Goal: Task Accomplishment & Management: Use online tool/utility

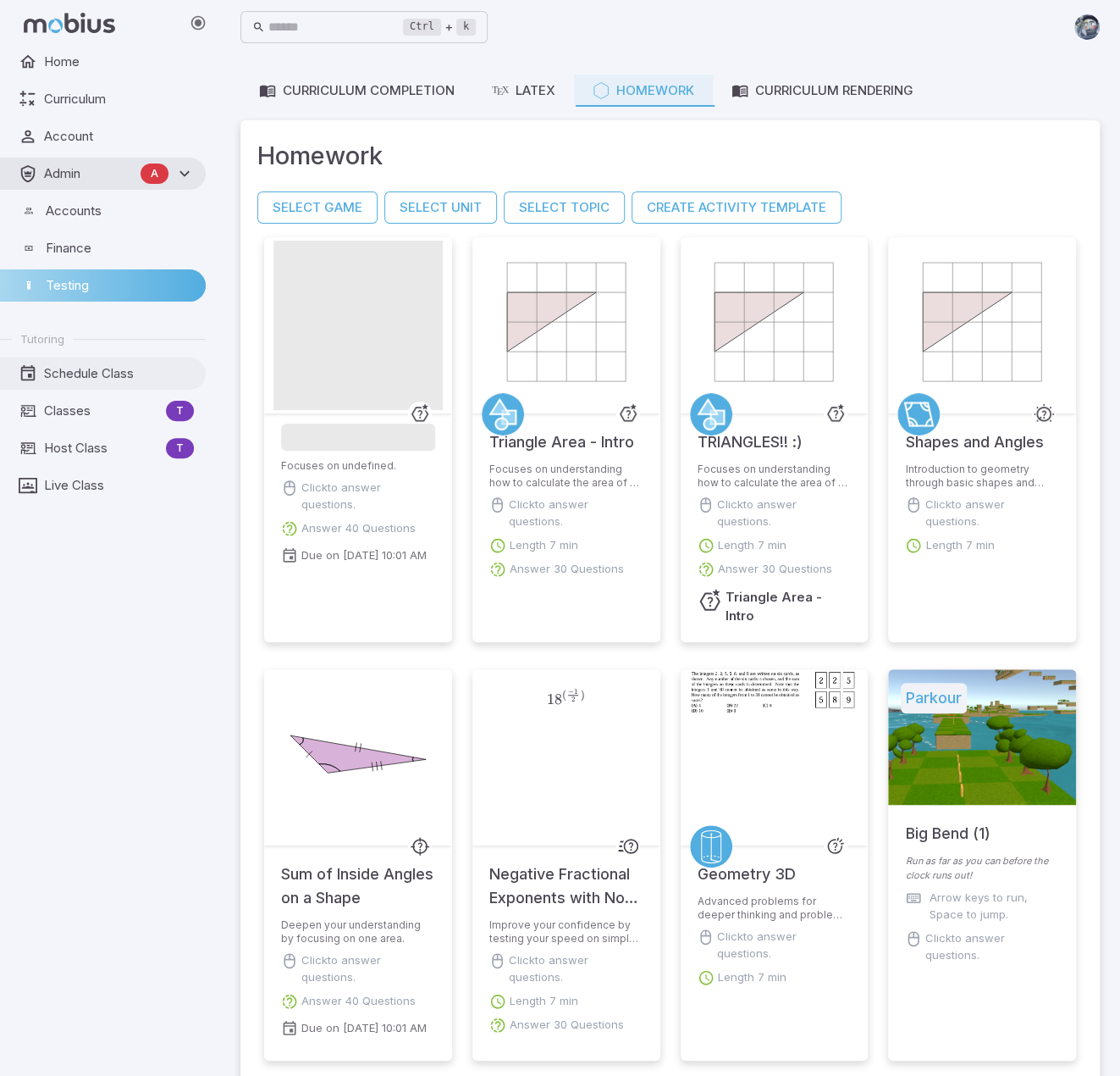
click at [92, 376] on span "Schedule Class" at bounding box center [119, 374] width 149 height 18
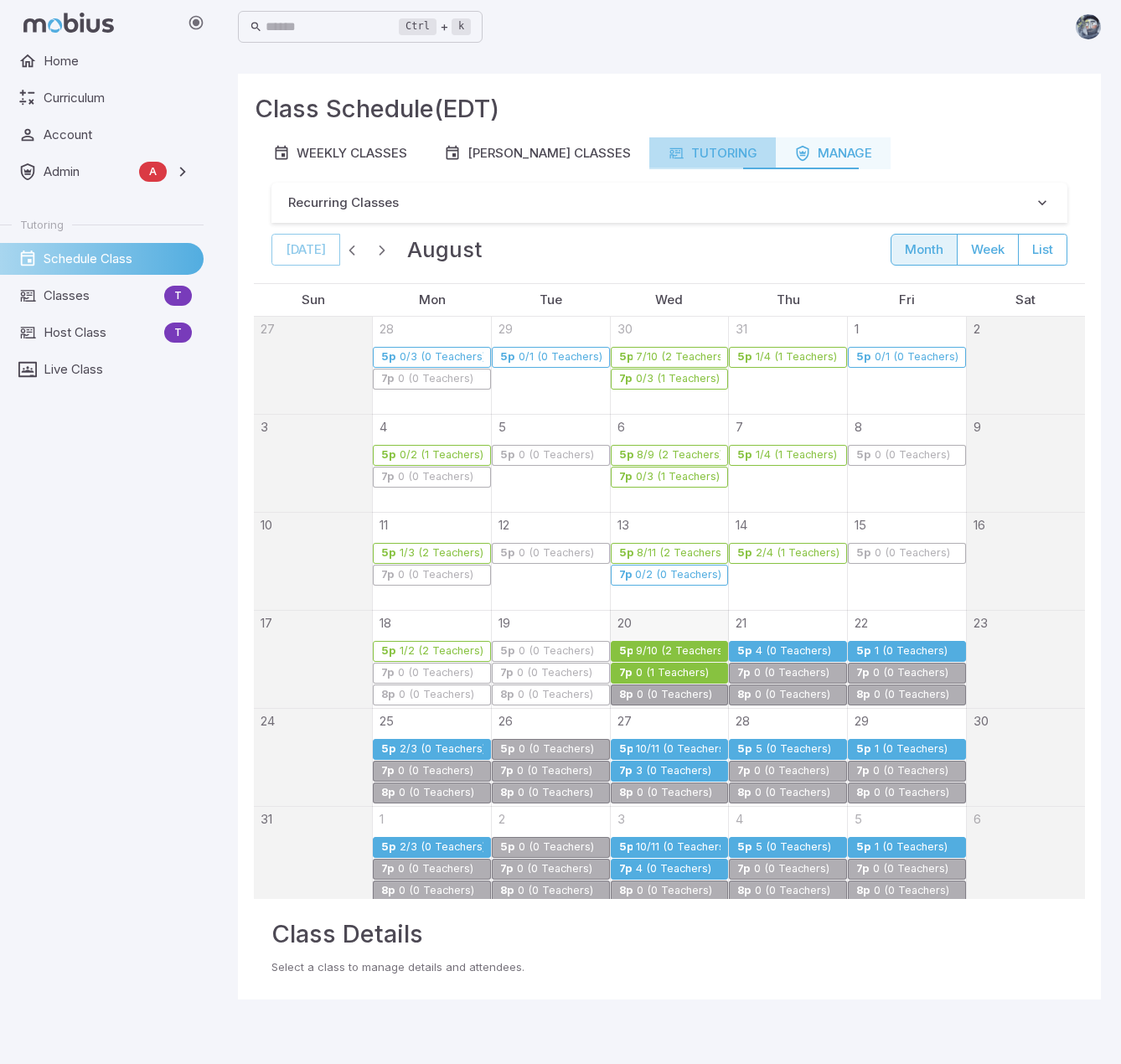
click at [668, 151] on div "Tutoring" at bounding box center [713, 153] width 89 height 18
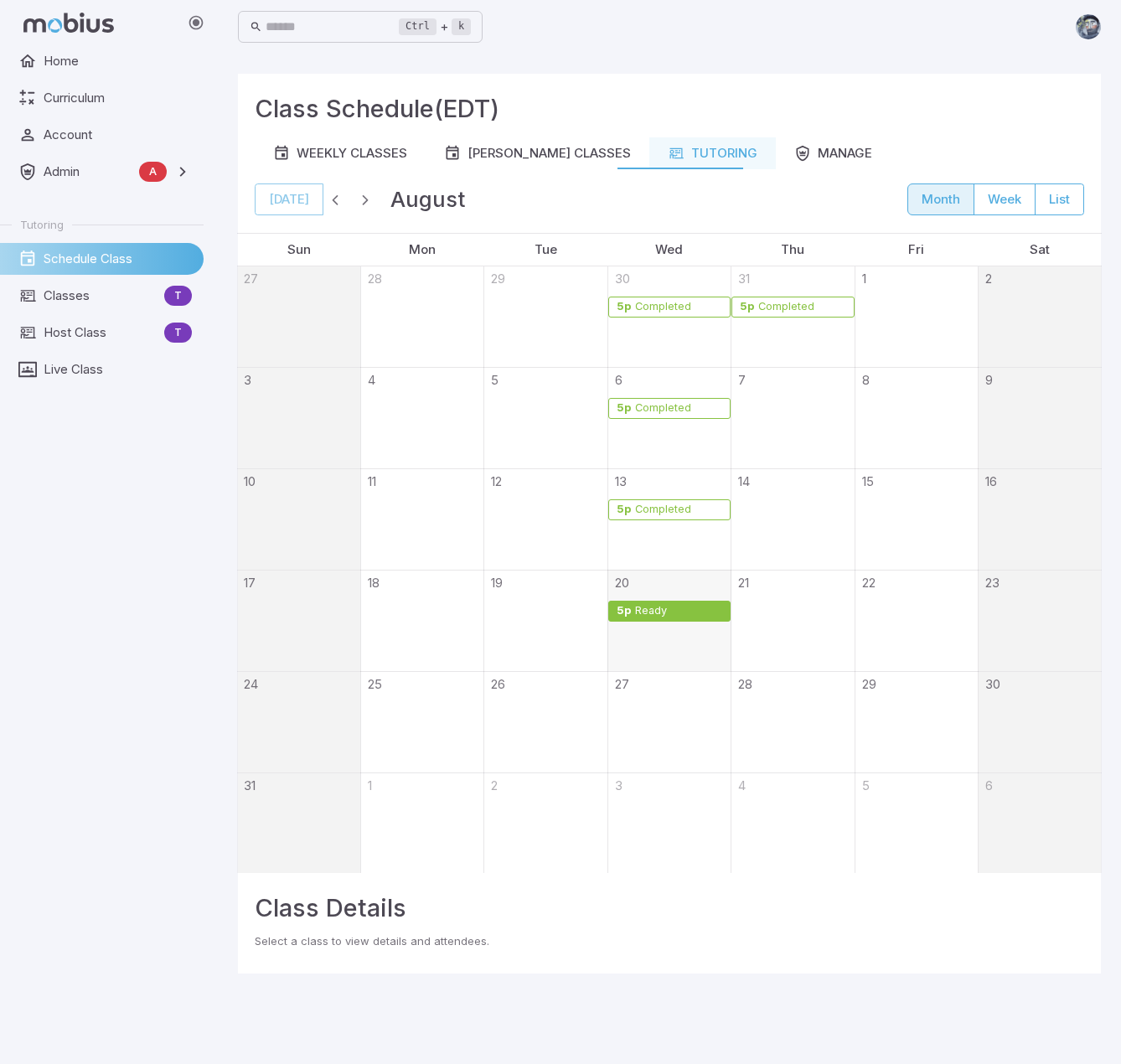
click at [669, 614] on div "Ready" at bounding box center [678, 611] width 89 height 13
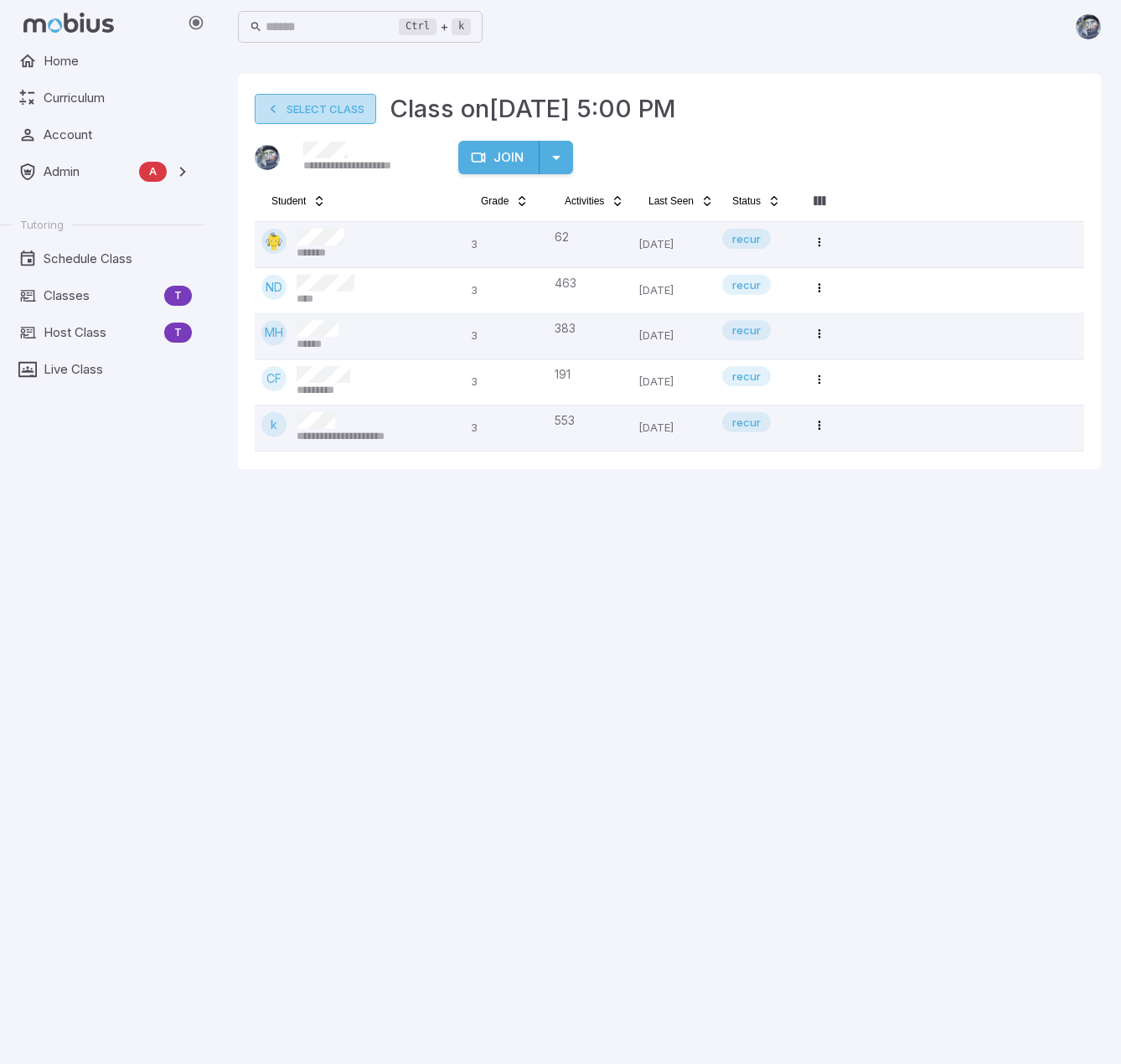
click at [309, 100] on link "Select Class" at bounding box center [315, 109] width 121 height 30
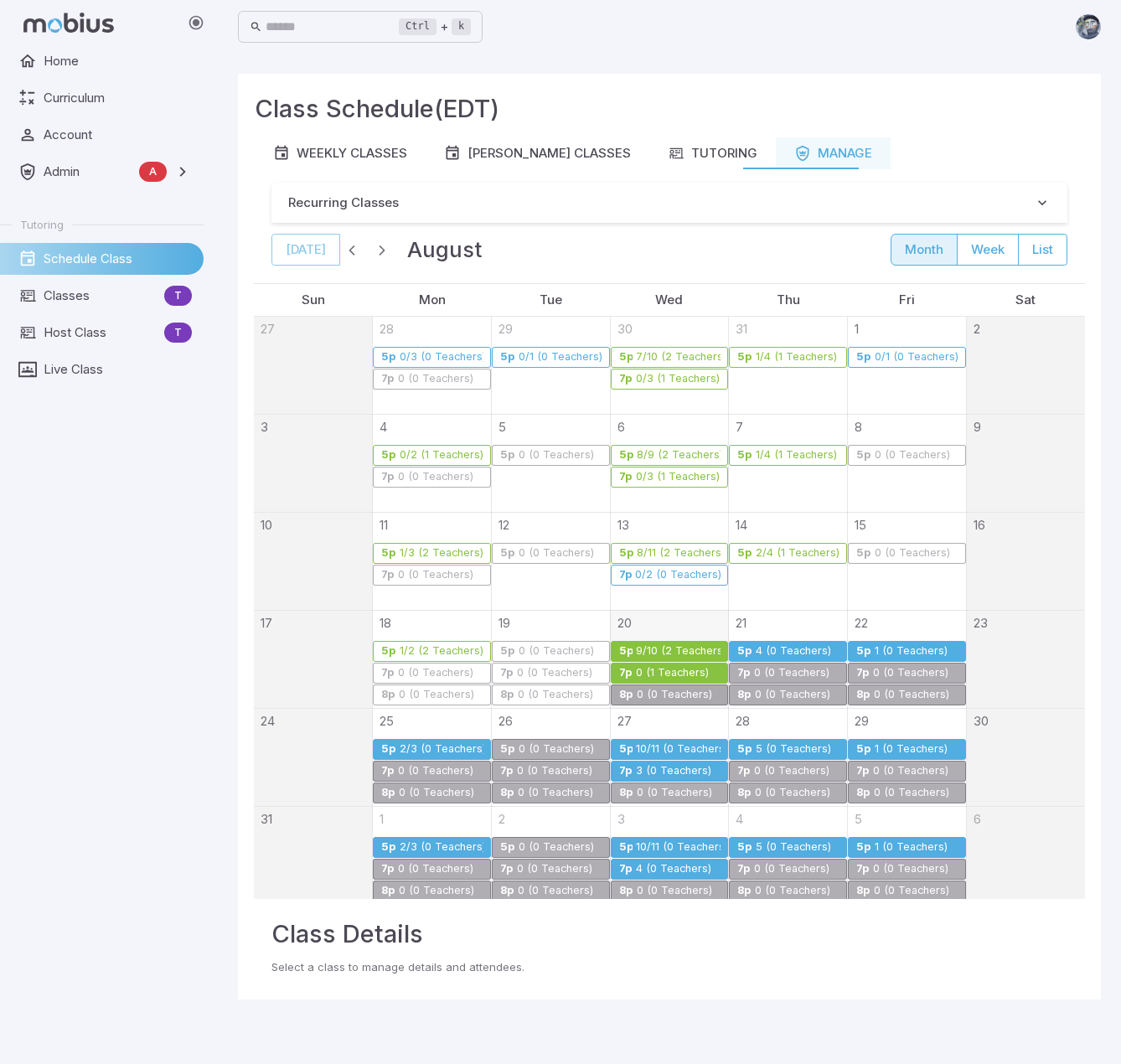
click at [671, 649] on div "9/10 (2 Teachers)" at bounding box center [678, 652] width 86 height 13
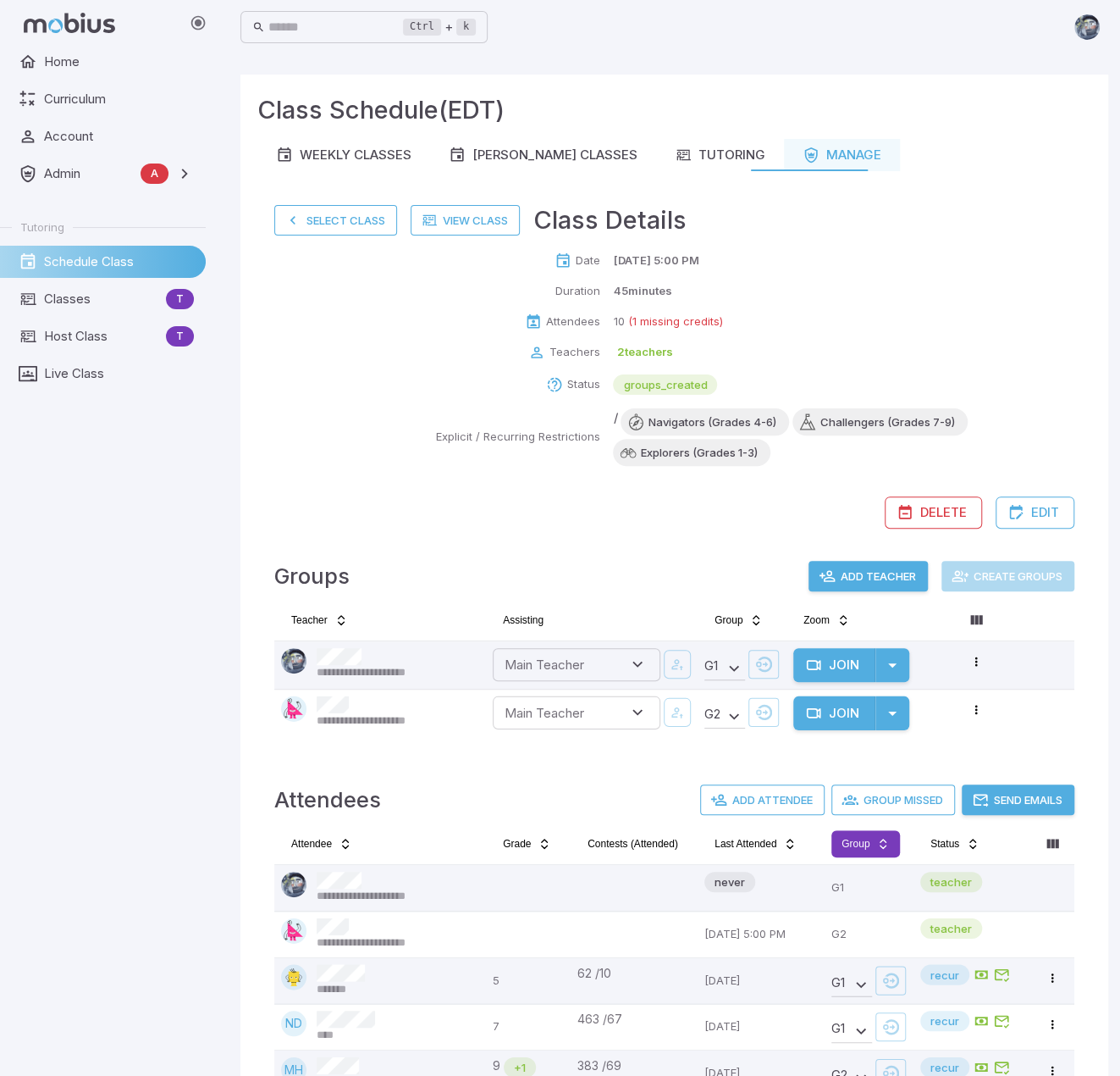
click at [861, 837] on html "**********" at bounding box center [560, 797] width 1120 height 1596
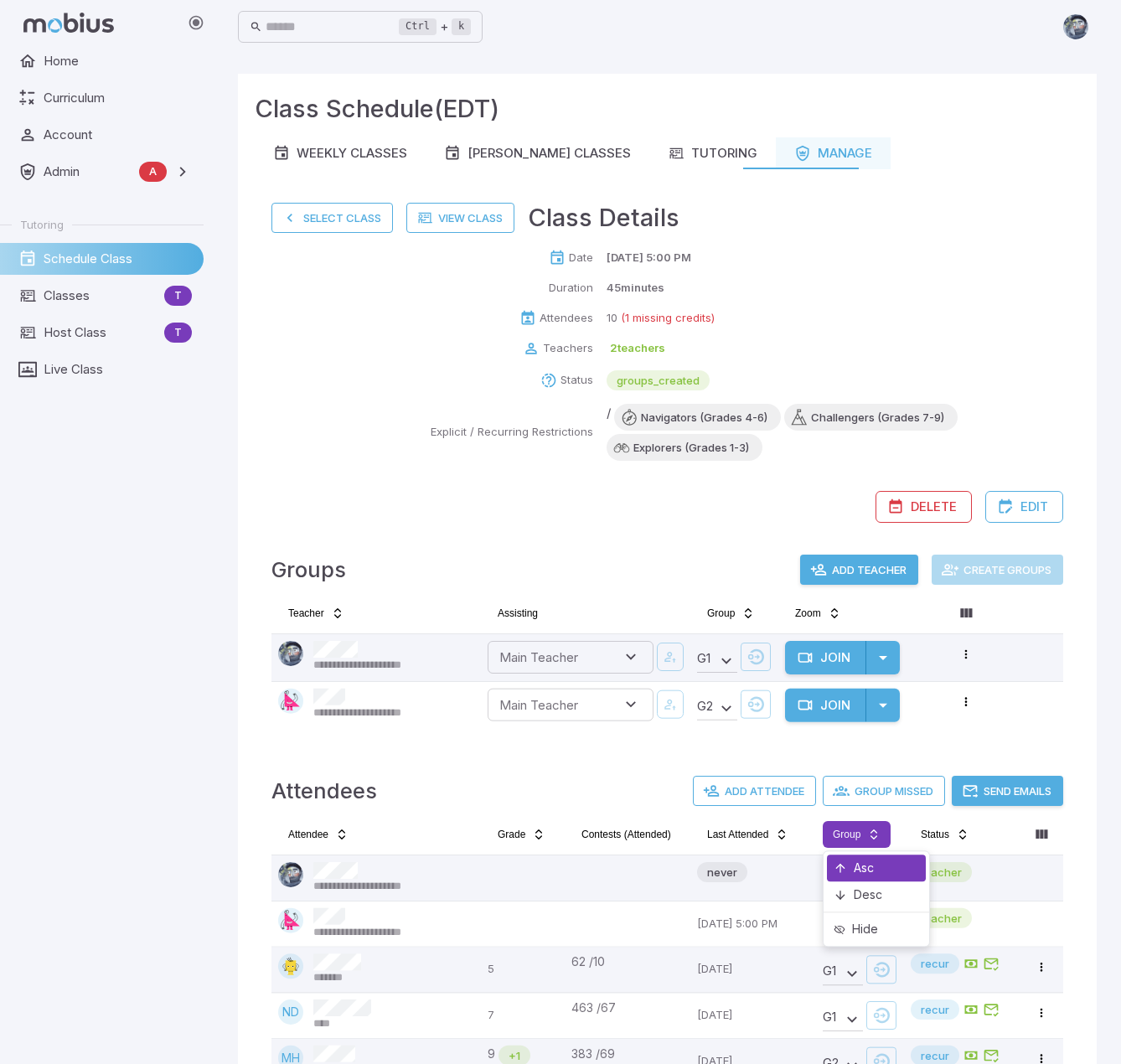
click at [864, 856] on div "Asc" at bounding box center [876, 867] width 99 height 26
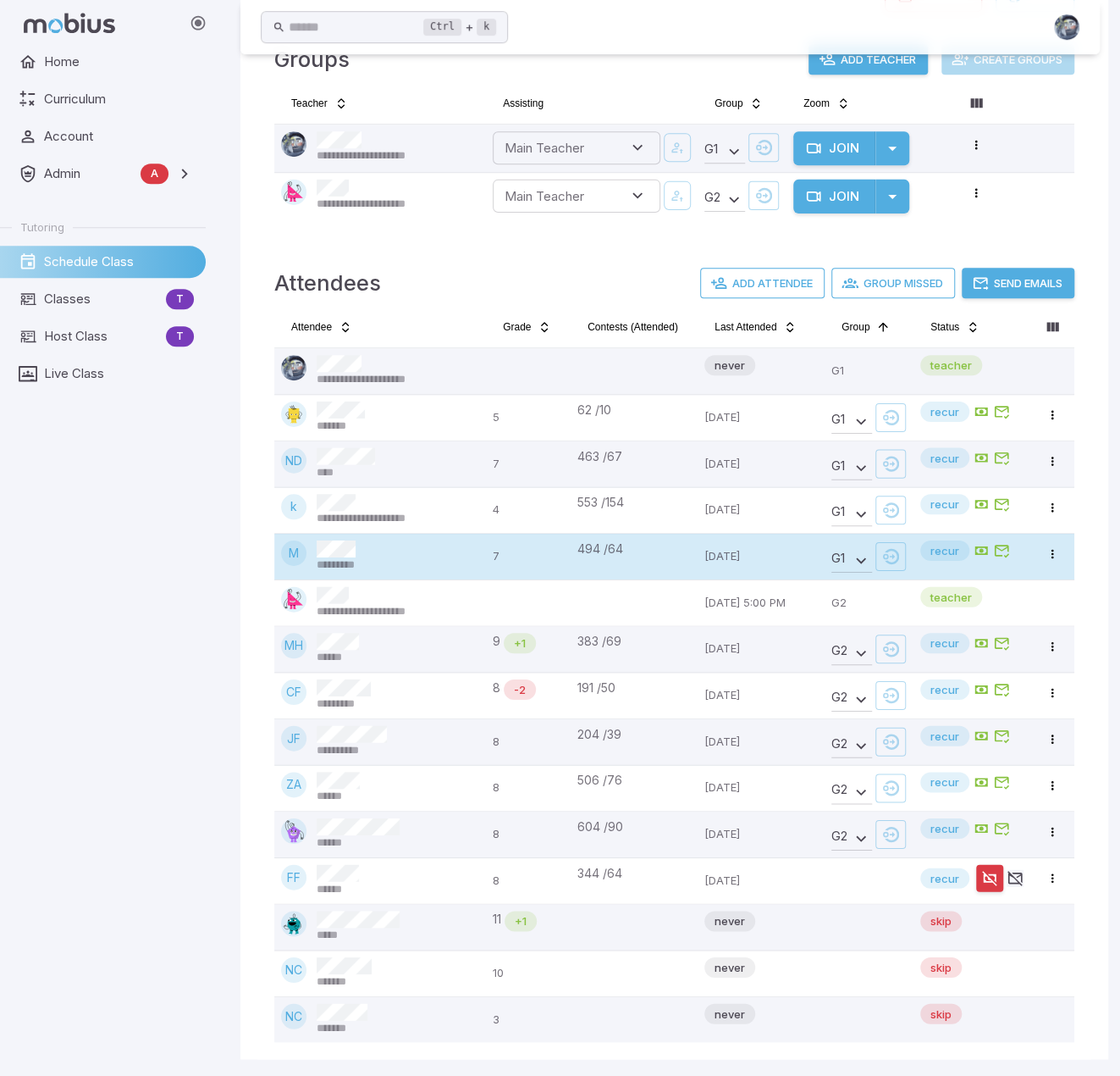
scroll to position [520, 0]
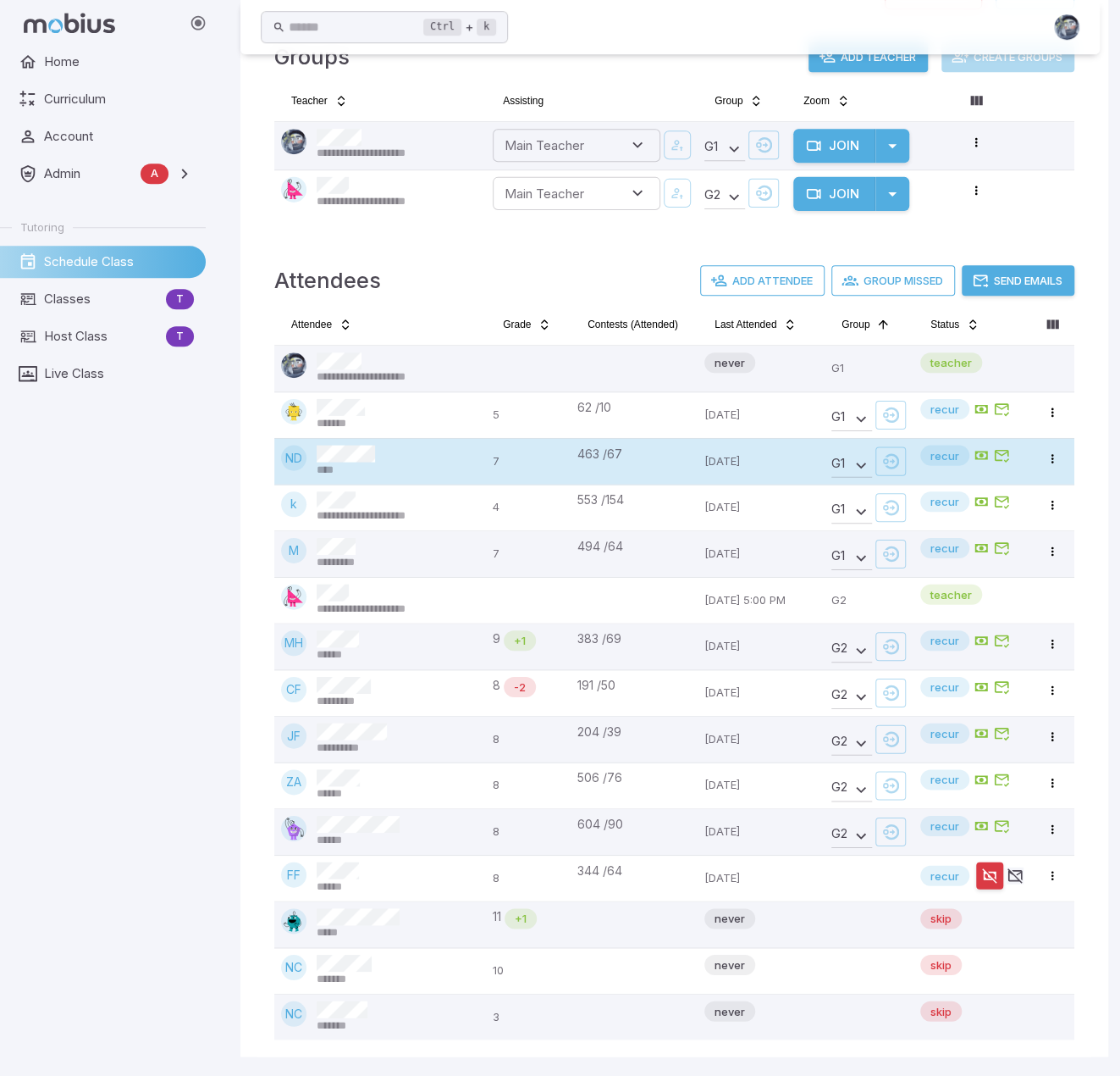
drag, startPoint x: 553, startPoint y: 461, endPoint x: 563, endPoint y: 449, distance: 15.6
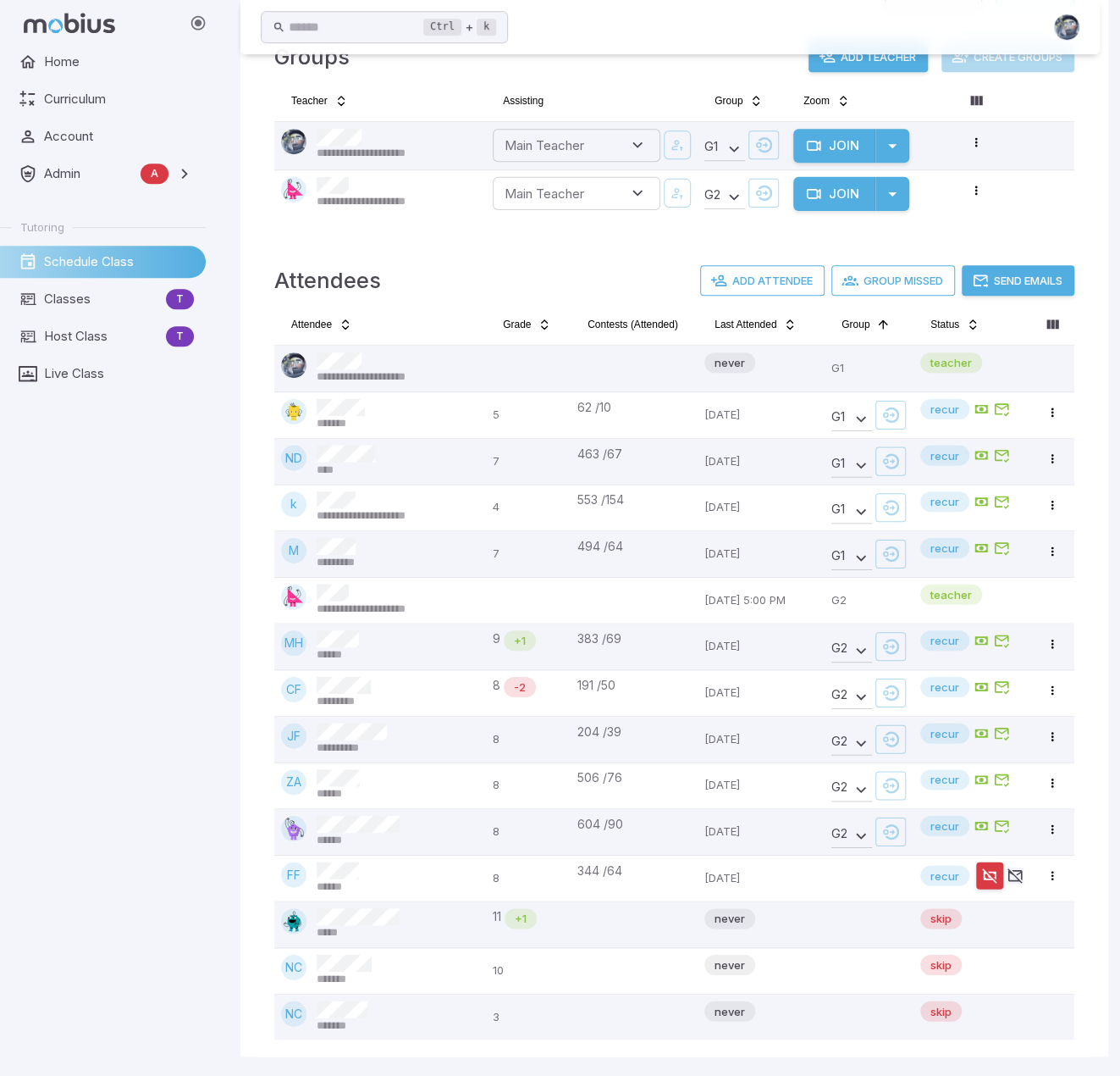
drag, startPoint x: 563, startPoint y: 449, endPoint x: 148, endPoint y: 506, distance: 418.9
click at [148, 506] on div "Home Curriculum Account Admin A Accounts Finance Testing Tutoring Schedule Clas…" at bounding box center [110, 561] width 220 height 1030
click at [223, 851] on main "**********" at bounding box center [671, 305] width 900 height 1542
click at [247, 78] on div "**********" at bounding box center [674, 305] width 868 height 1501
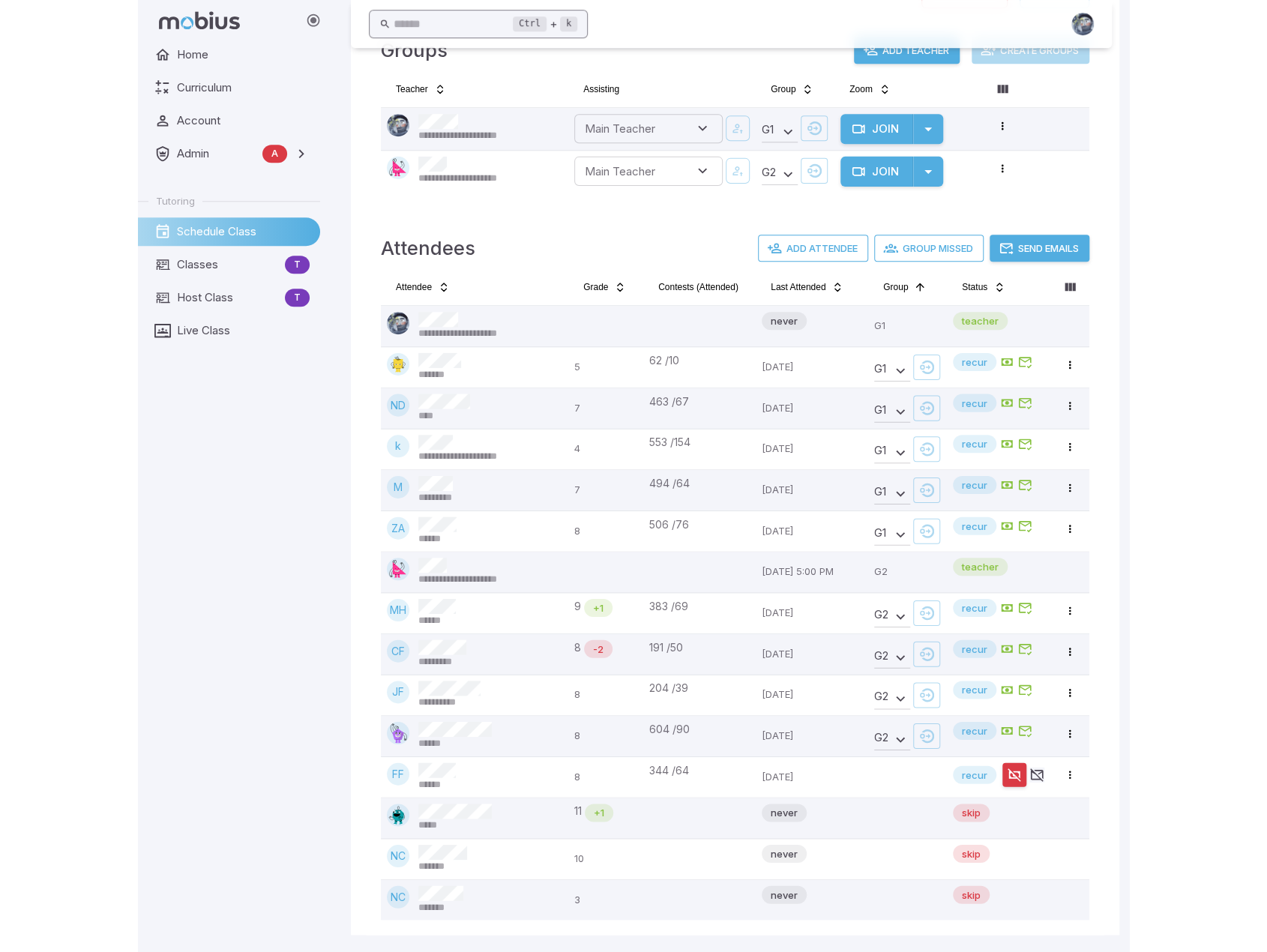
scroll to position [433, 0]
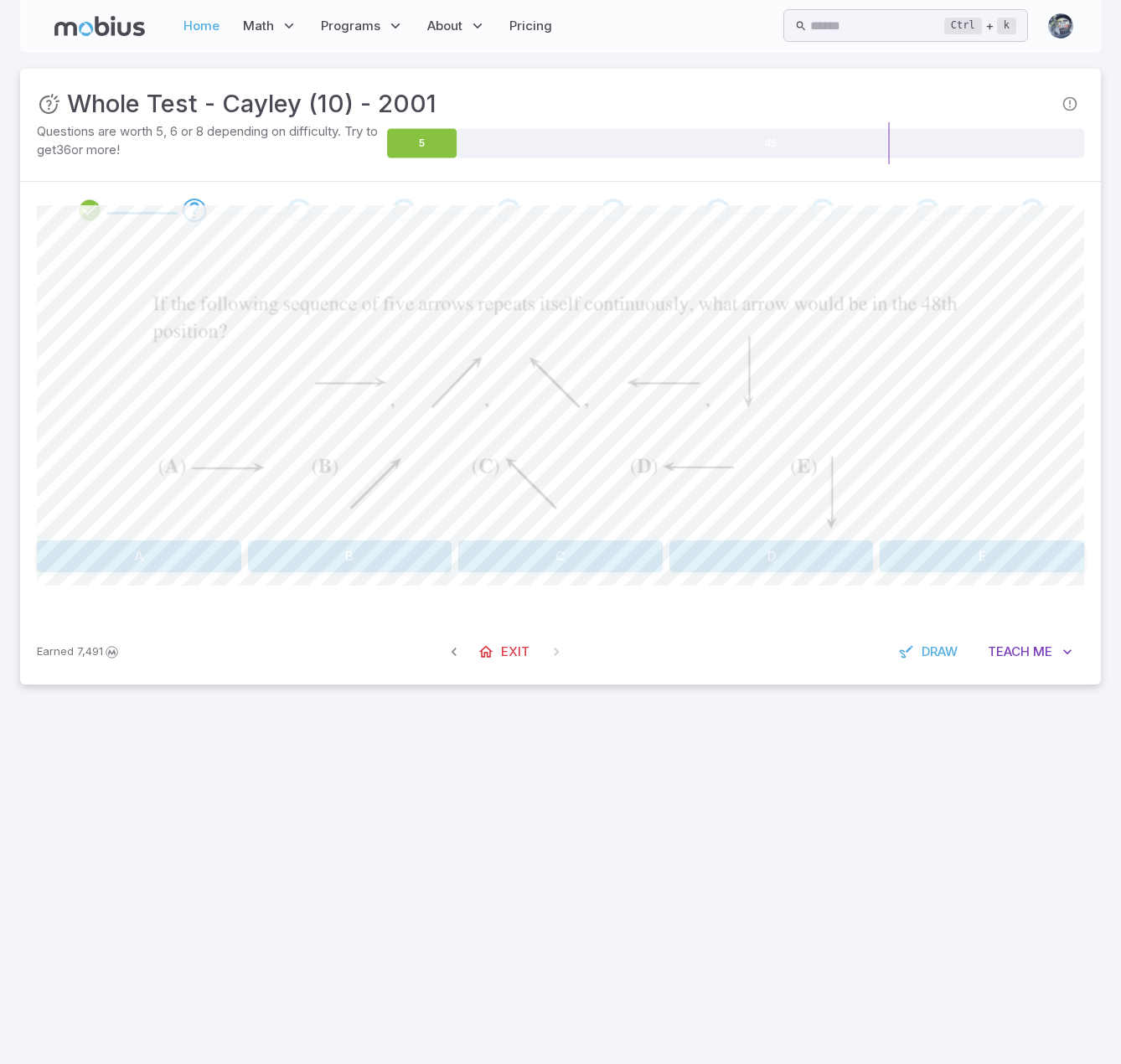
click at [199, 20] on link "Home" at bounding box center [202, 26] width 46 height 38
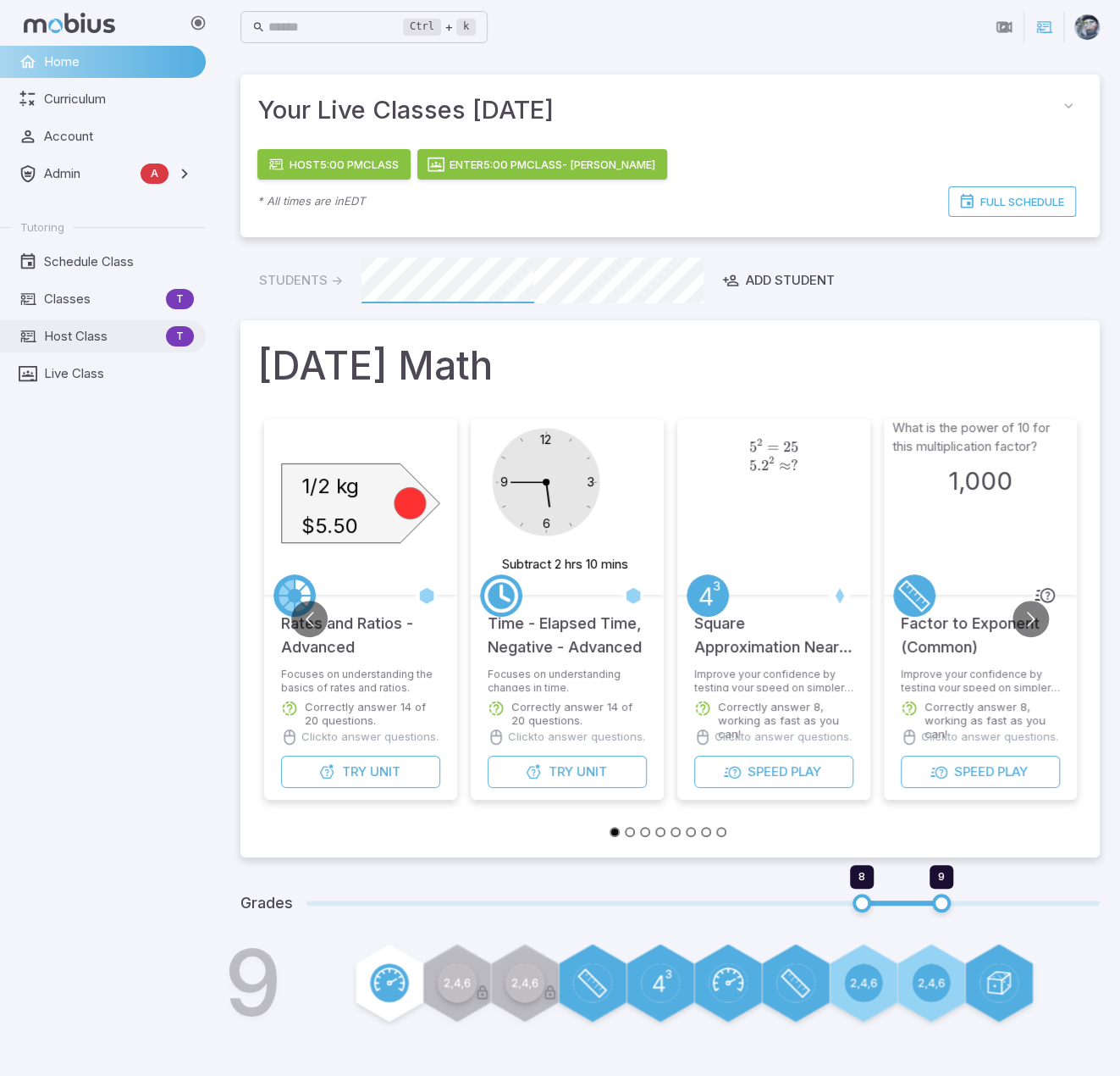
click at [85, 329] on span "Host Class" at bounding box center [101, 336] width 115 height 18
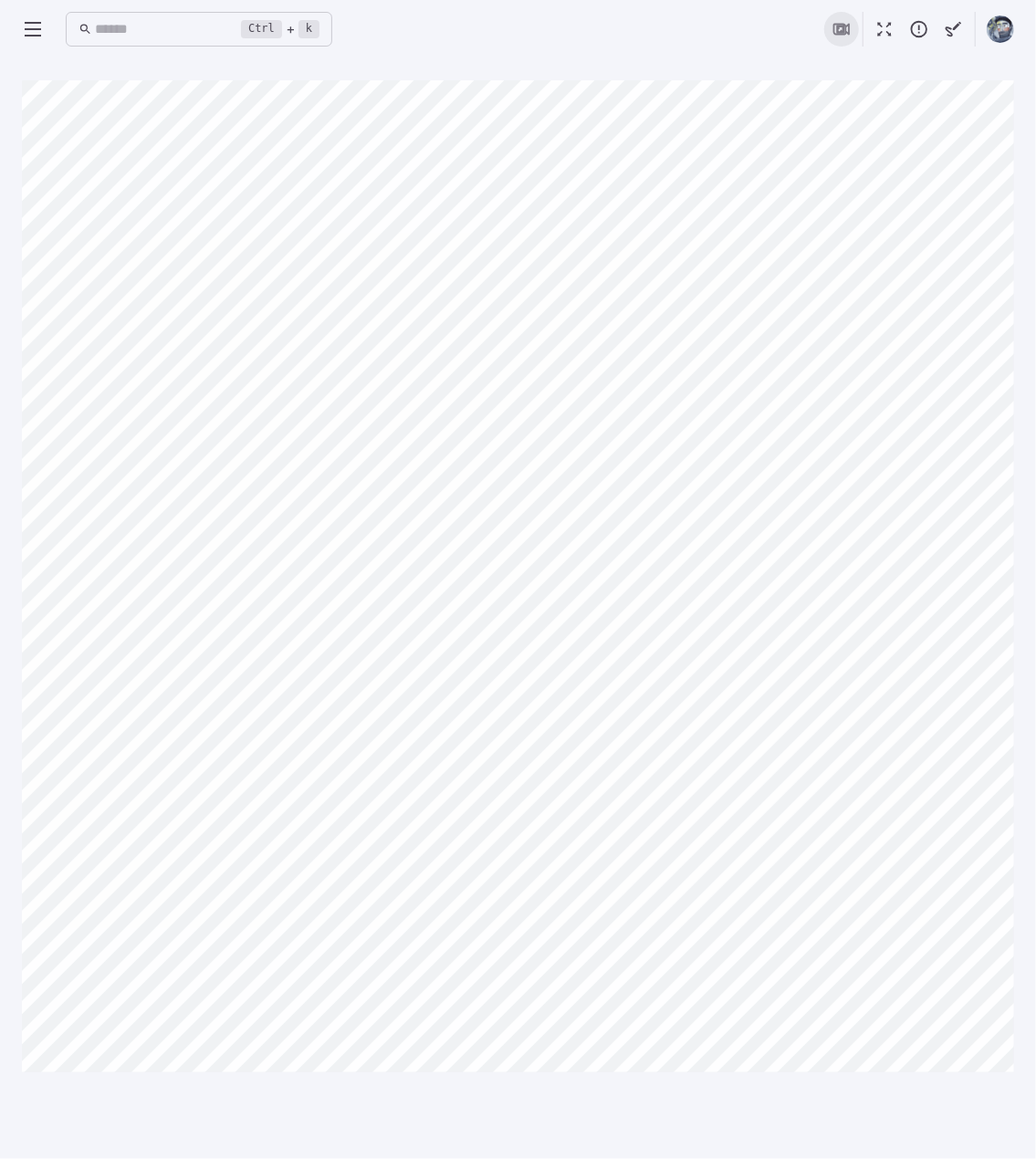
click at [840, 30] on icon "button" at bounding box center [840, 29] width 11 height 11
click at [681, 73] on main "Canvas actions 100 % Exit zen mode" at bounding box center [518, 608] width 1036 height 1100
click at [629, 24] on div "Ctrl + k ​" at bounding box center [518, 29] width 992 height 40
click at [672, 46] on div "Ctrl + k ​" at bounding box center [518, 29] width 992 height 40
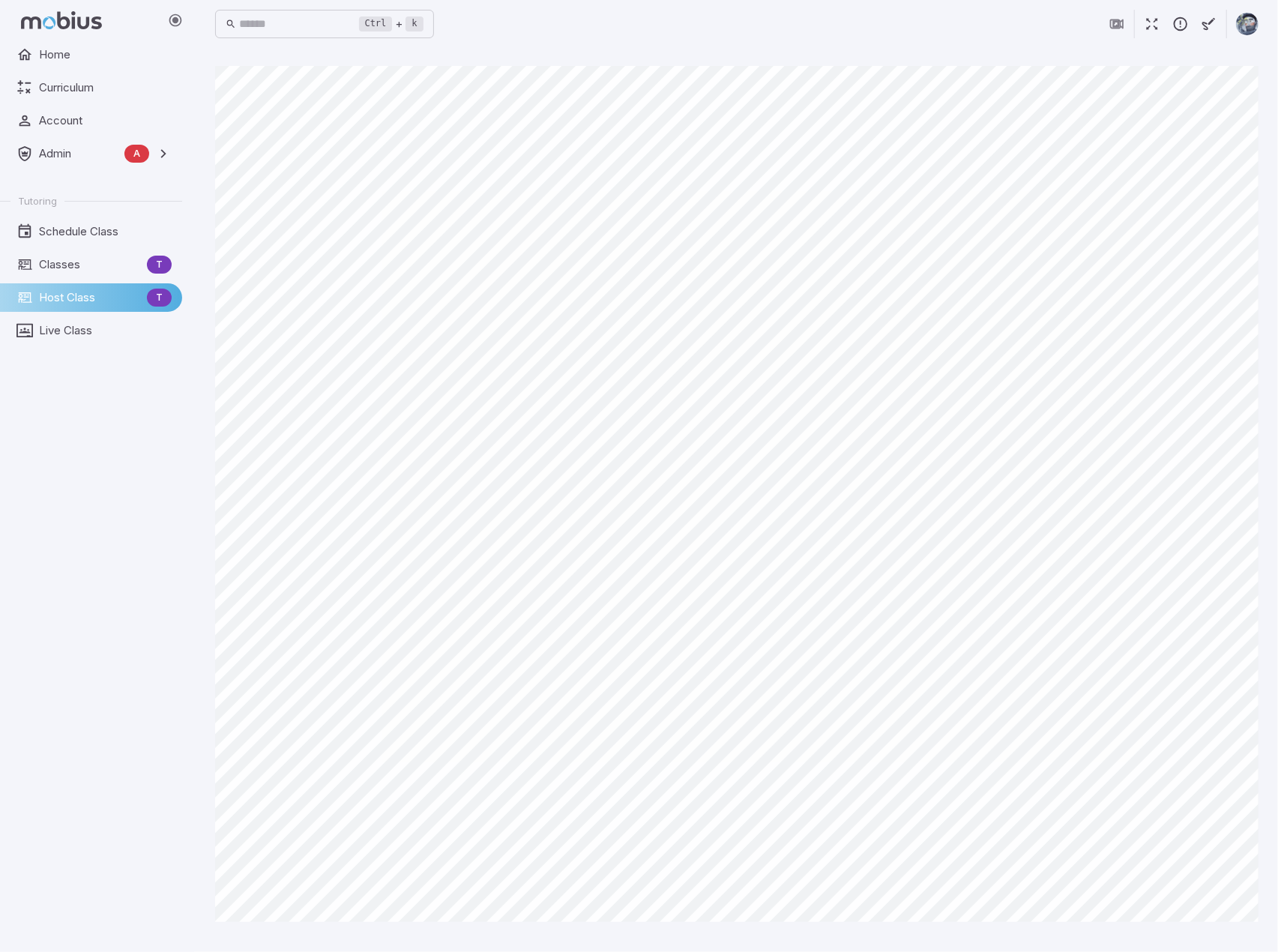
click at [1002, 548] on main "Canvas actions 100 % Exit zen mode" at bounding box center [737, 500] width 1080 height 904
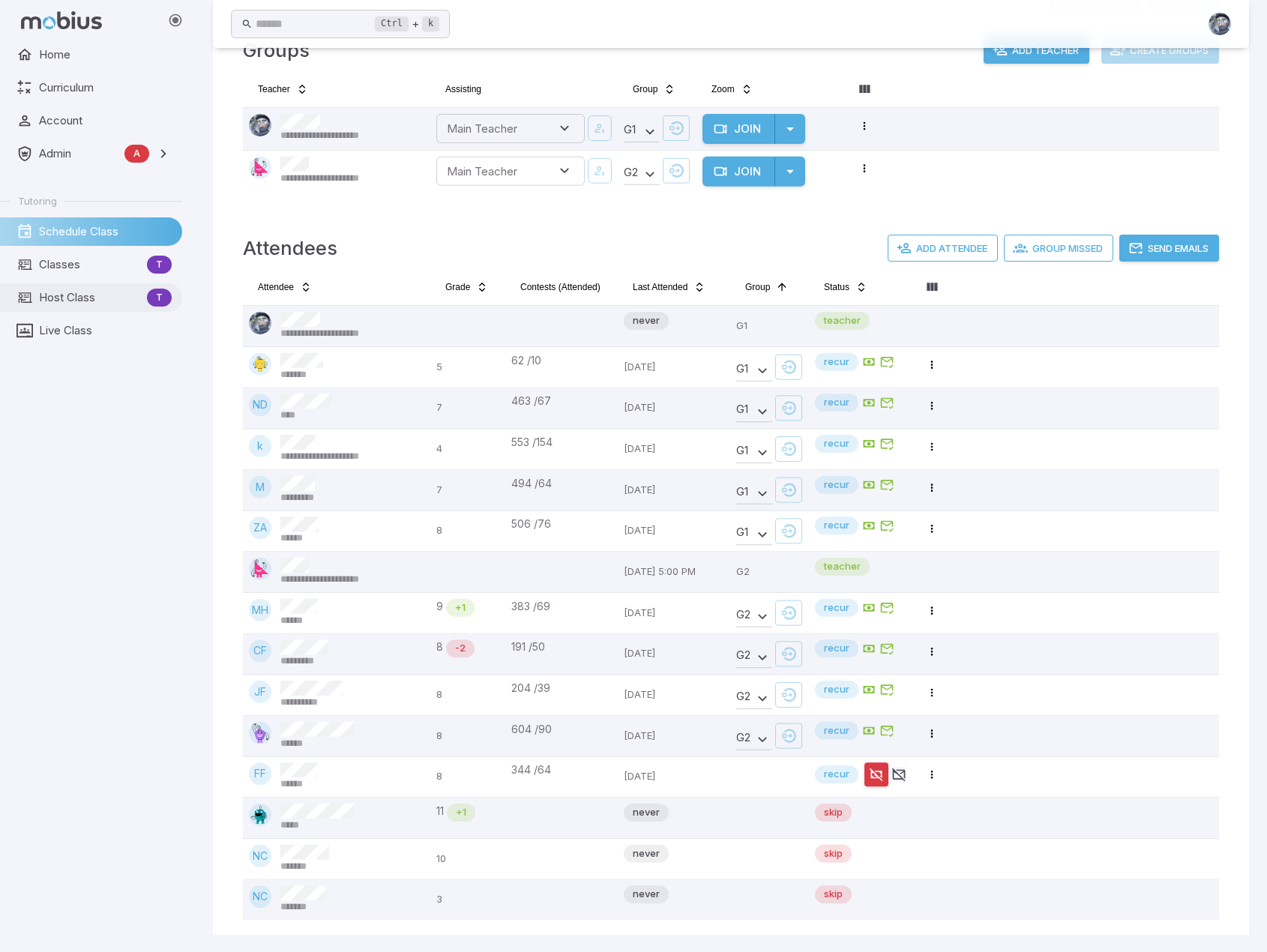
click at [90, 295] on span "Host Class" at bounding box center [90, 297] width 102 height 16
